Goal: Information Seeking & Learning: Learn about a topic

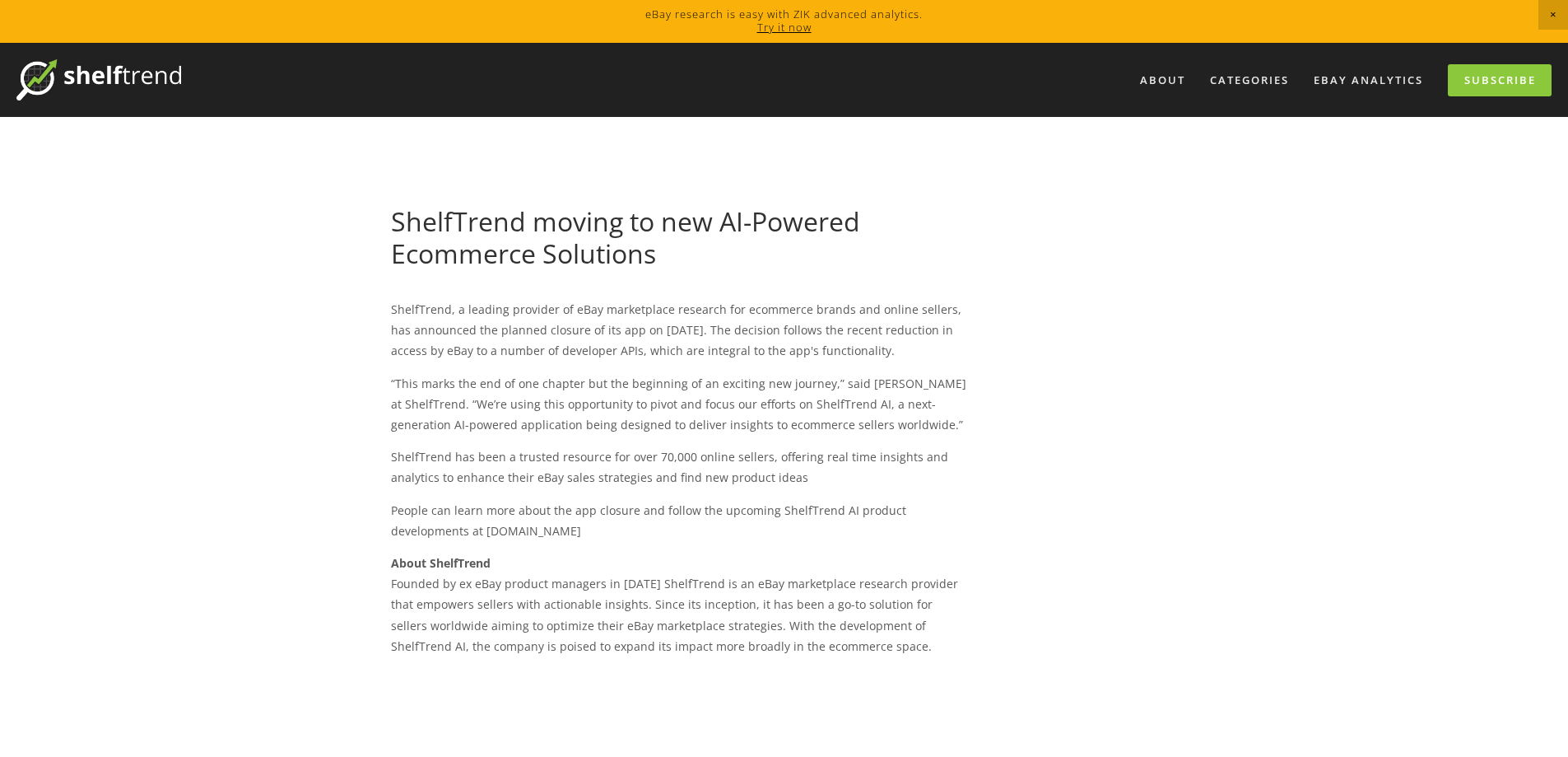
click at [63, 74] on img at bounding box center [98, 80] width 165 height 41
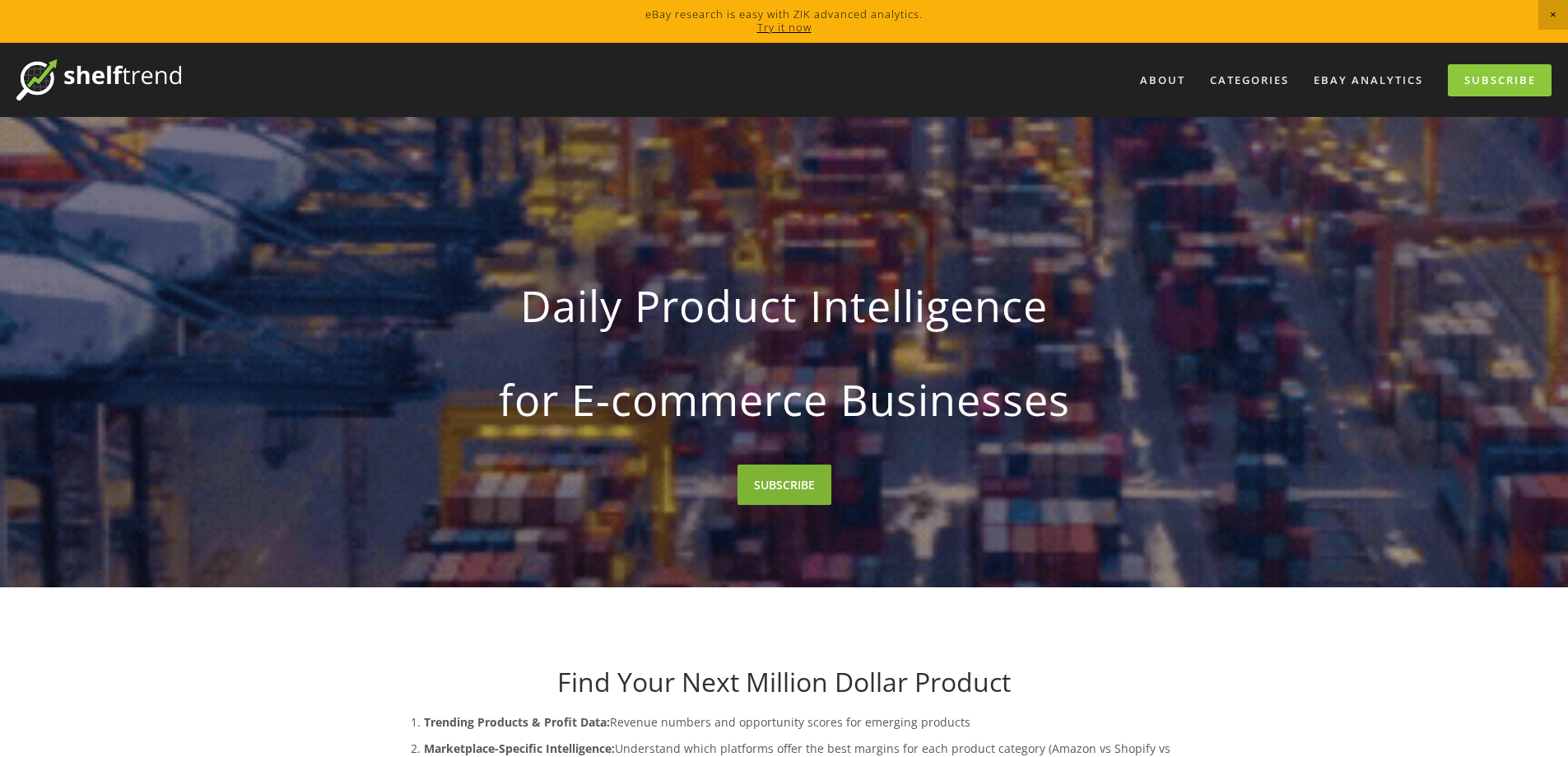
click at [774, 488] on link "SUBSCRIBE" at bounding box center [784, 484] width 94 height 40
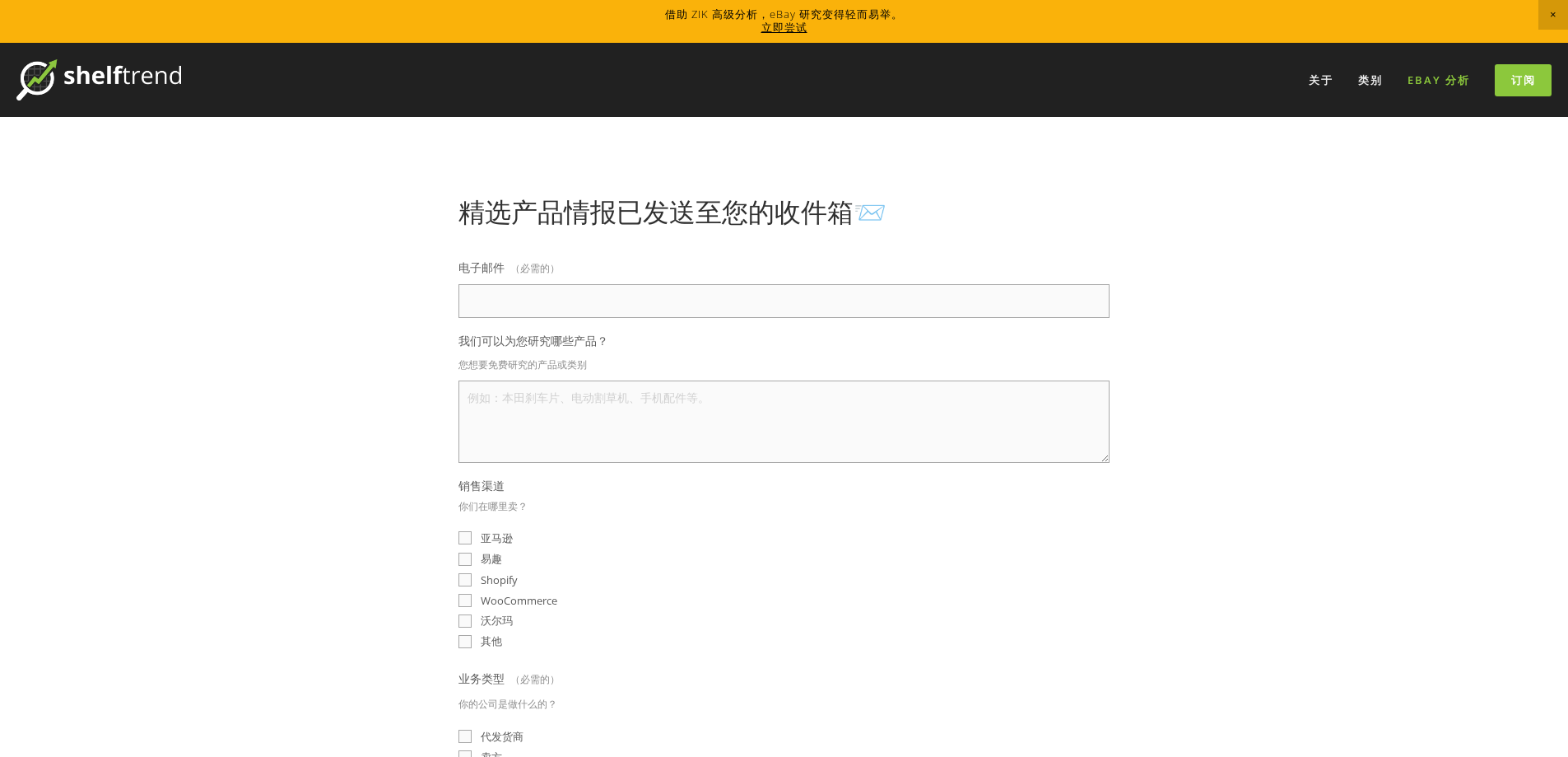
click at [1427, 80] on font "eBay 分析" at bounding box center [1438, 80] width 62 height 15
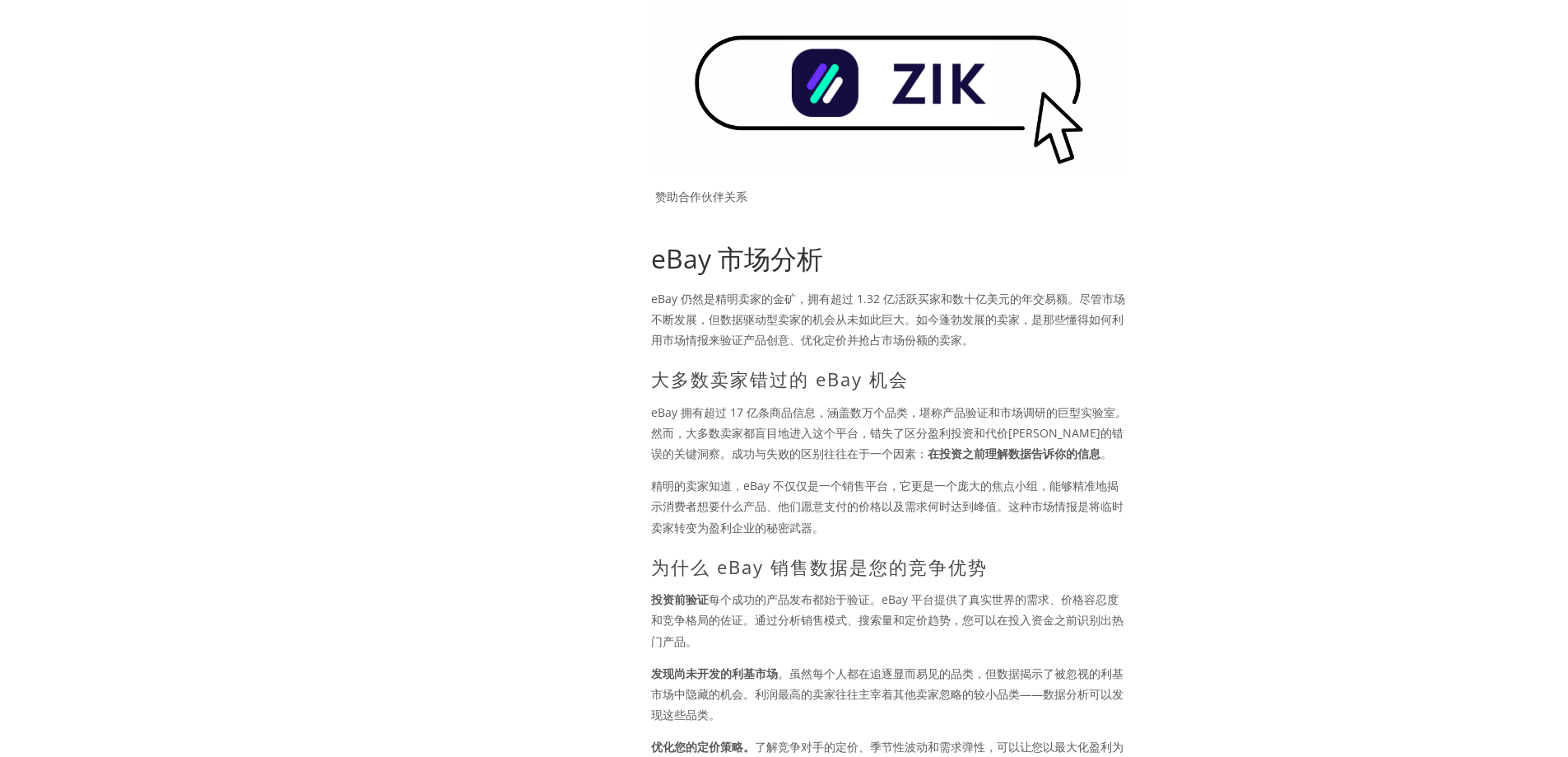
scroll to position [82, 0]
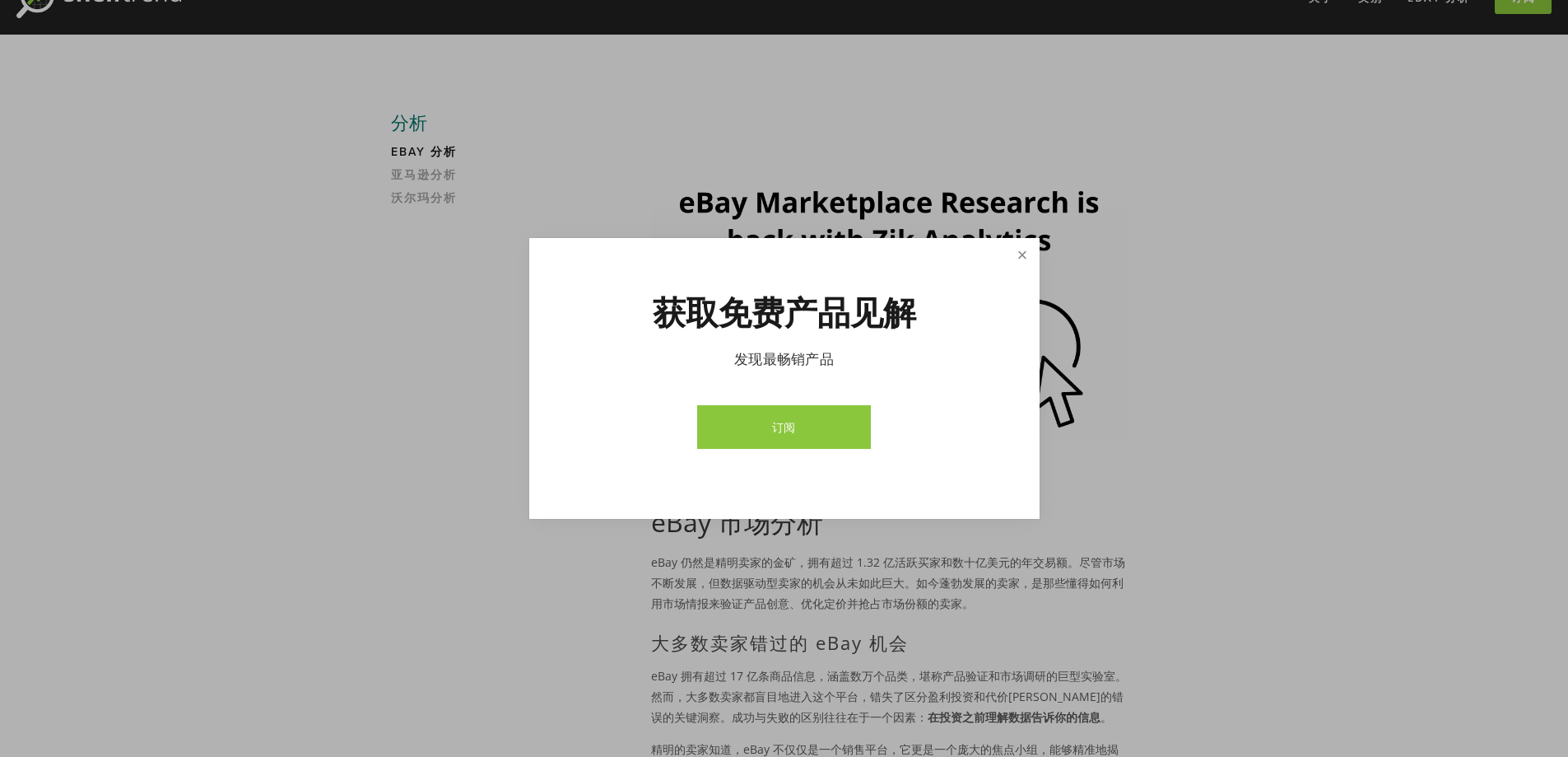
click at [1020, 255] on link "关闭" at bounding box center [1022, 255] width 29 height 29
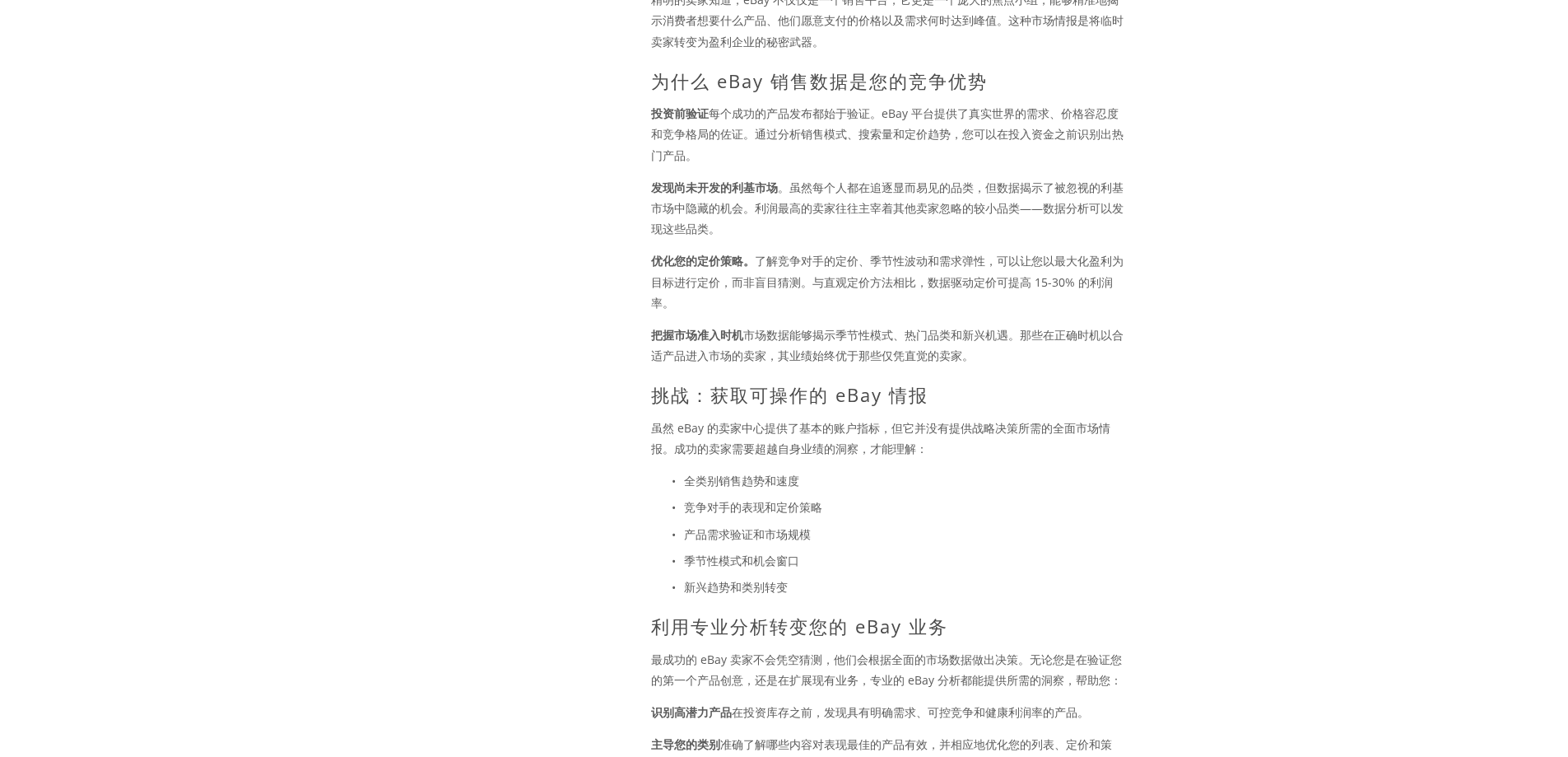
scroll to position [1235, 0]
